Goal: Task Accomplishment & Management: Manage account settings

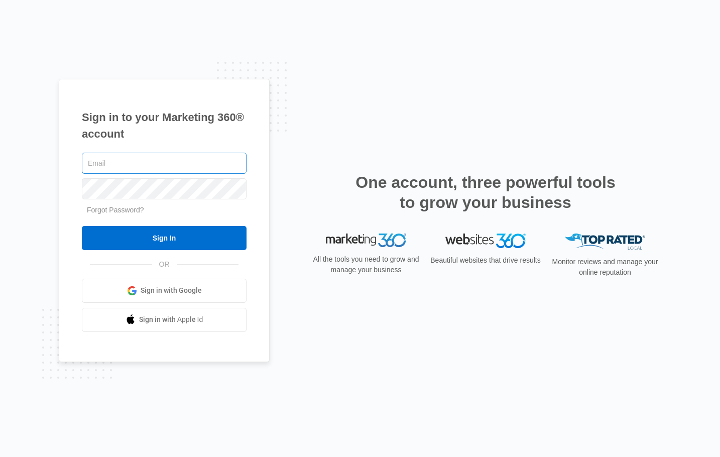
click at [125, 172] on input "text" at bounding box center [164, 163] width 165 height 21
type input "[EMAIL_ADDRESS][DOMAIN_NAME]"
click at [82, 226] on input "Sign In" at bounding box center [164, 238] width 165 height 24
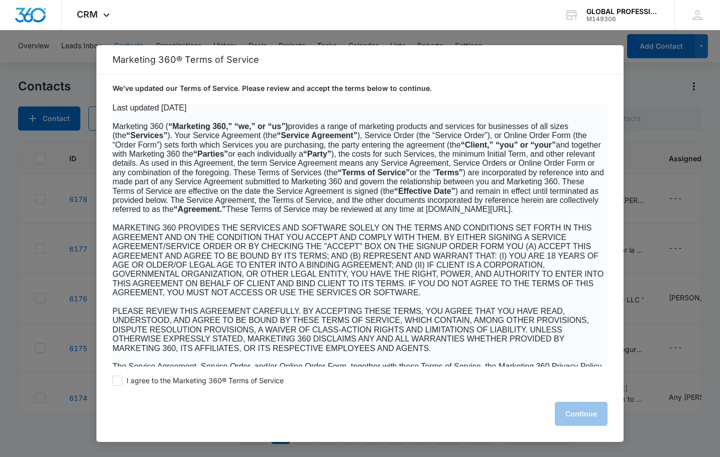
click at [279, 268] on span "MARKETING 360 PROVIDES THE SERVICES AND SOFTWARE SOLELY ON THE TERMS AND CONDIT…" at bounding box center [358, 260] width 491 height 73
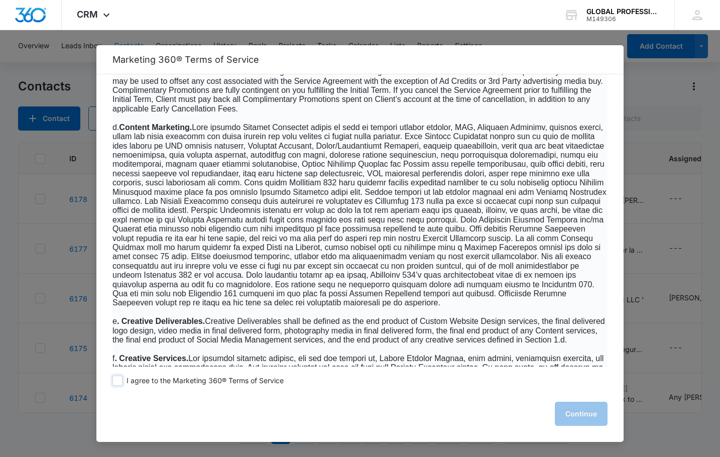
scroll to position [754, 0]
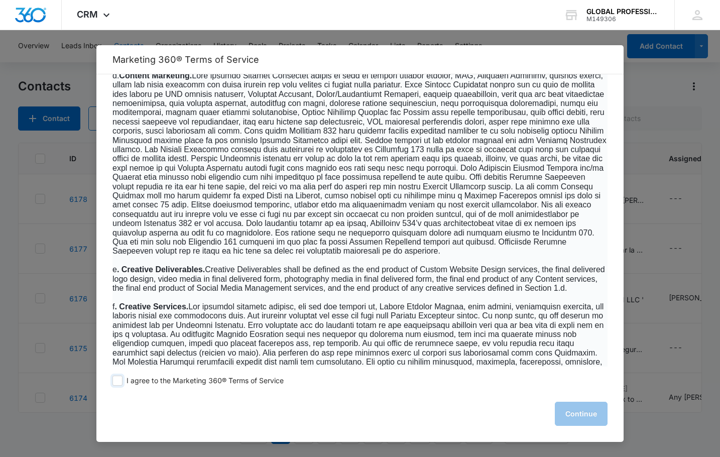
click at [116, 378] on span at bounding box center [118, 381] width 10 height 10
click at [116, 378] on input "I agree to the Marketing 360® Terms of Service" at bounding box center [118, 381] width 10 height 10
checkbox input "true"
click at [573, 414] on button "Continue" at bounding box center [581, 414] width 53 height 24
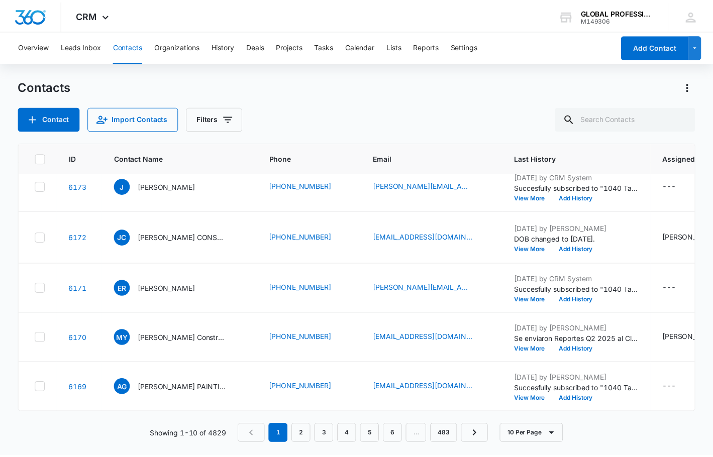
scroll to position [0, 0]
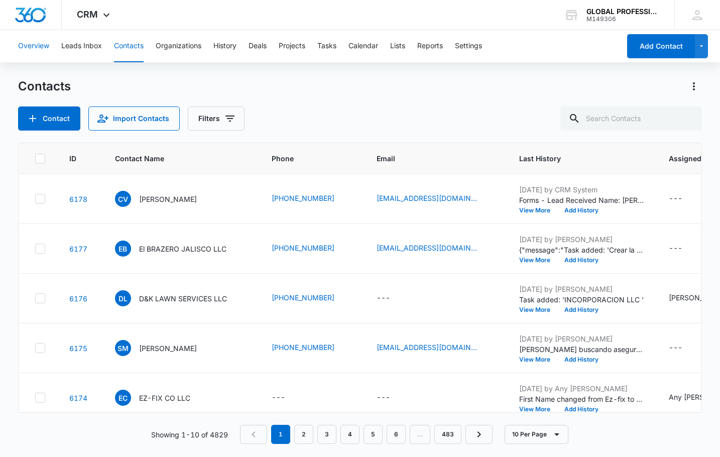
click at [28, 44] on button "Overview" at bounding box center [33, 46] width 31 height 32
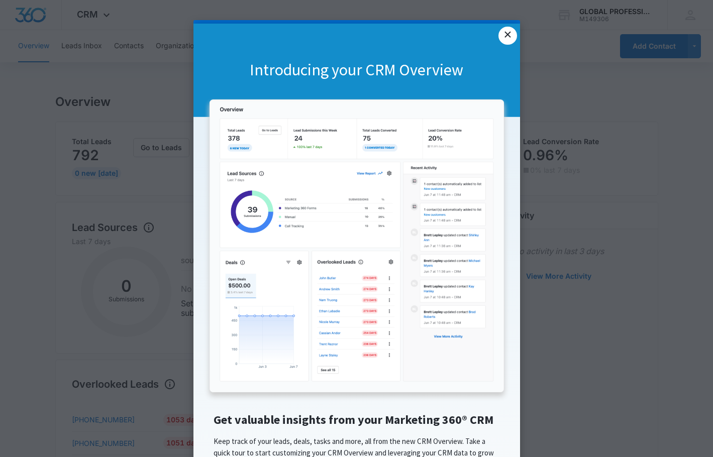
click at [509, 34] on link "×" at bounding box center [507, 36] width 18 height 18
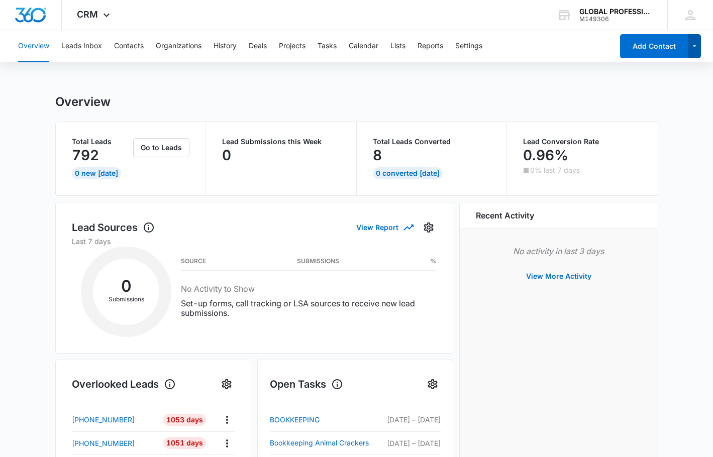
click at [693, 48] on icon "button" at bounding box center [694, 46] width 9 height 12
click at [515, 85] on div "Overview Leads Inbox Contacts Organizations History Deals Projects Tasks Calend…" at bounding box center [356, 438] width 713 height 817
click at [592, 16] on div "M149306" at bounding box center [615, 19] width 73 height 7
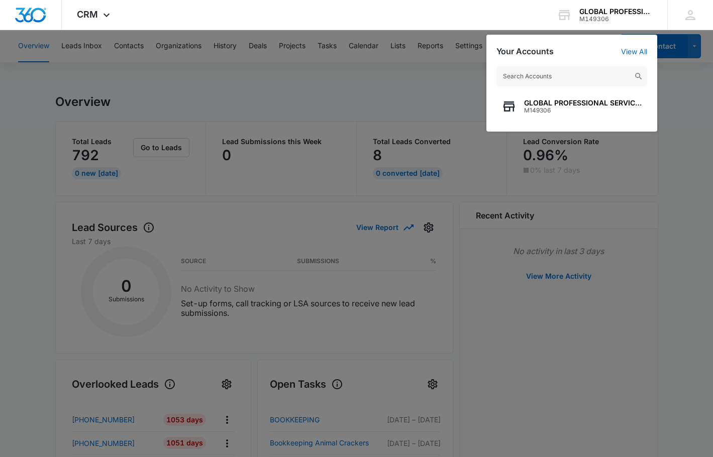
click at [350, 83] on div at bounding box center [356, 228] width 713 height 457
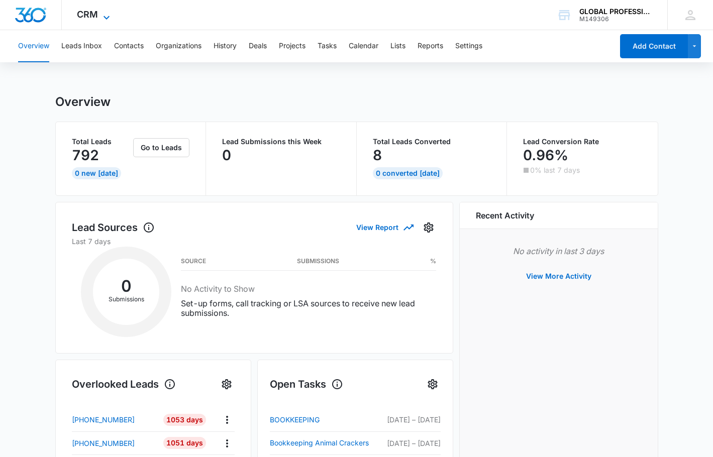
click at [106, 17] on icon at bounding box center [106, 18] width 12 height 12
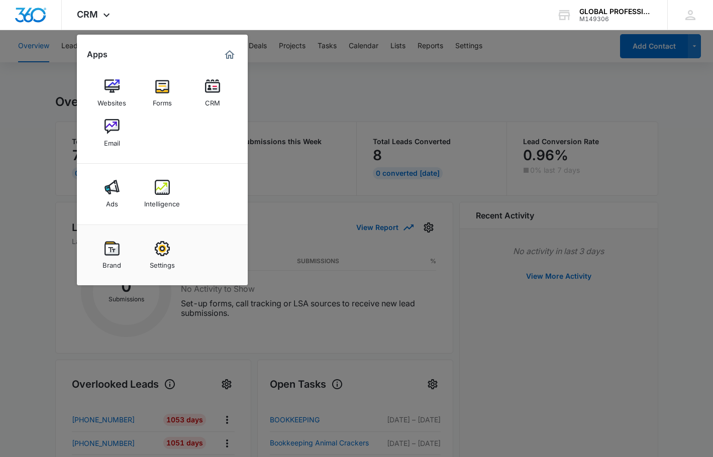
click at [492, 130] on div at bounding box center [356, 228] width 713 height 457
